Goal: Find specific page/section: Find specific page/section

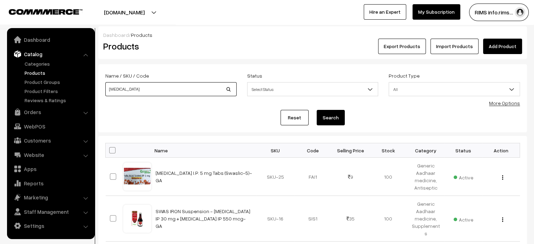
drag, startPoint x: 129, startPoint y: 87, endPoint x: 103, endPoint y: 86, distance: 25.3
click at [104, 86] on div "Name / SKU / Code folic acid" at bounding box center [171, 85] width 142 height 29
click at [53, 157] on link "Website" at bounding box center [50, 154] width 83 height 13
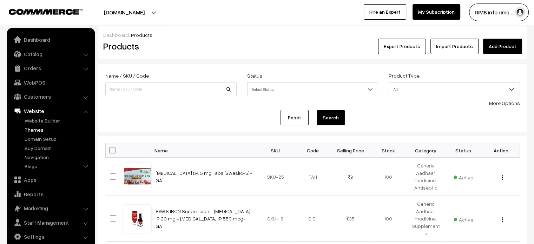
click at [40, 129] on link "Themes" at bounding box center [57, 129] width 69 height 7
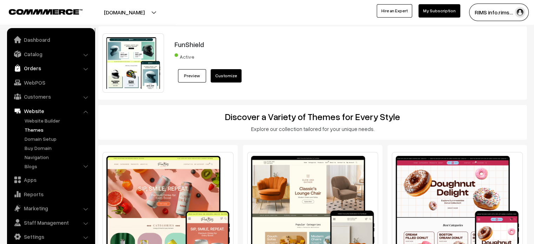
click at [38, 70] on link "Orders" at bounding box center [50, 68] width 83 height 13
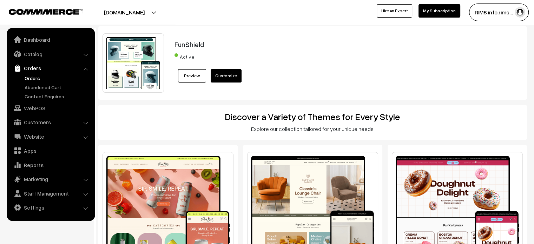
click at [40, 77] on link "Orders" at bounding box center [57, 77] width 69 height 7
